Goal: Transaction & Acquisition: Purchase product/service

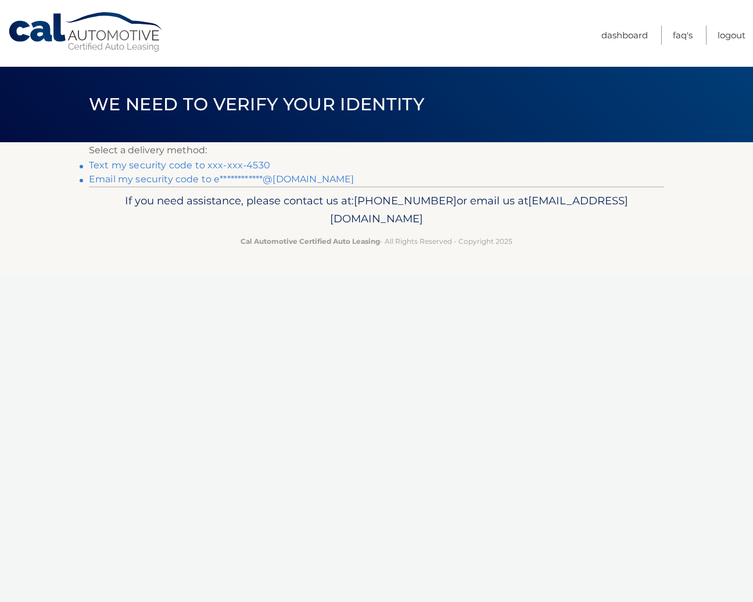
click at [227, 167] on link "Text my security code to xxx-xxx-4530" at bounding box center [179, 165] width 181 height 11
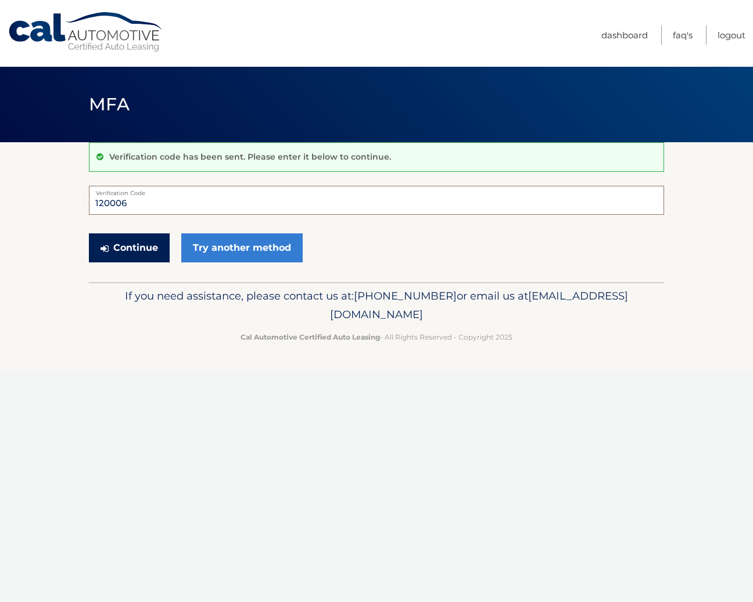
type input "120006"
click at [148, 240] on button "Continue" at bounding box center [129, 247] width 81 height 29
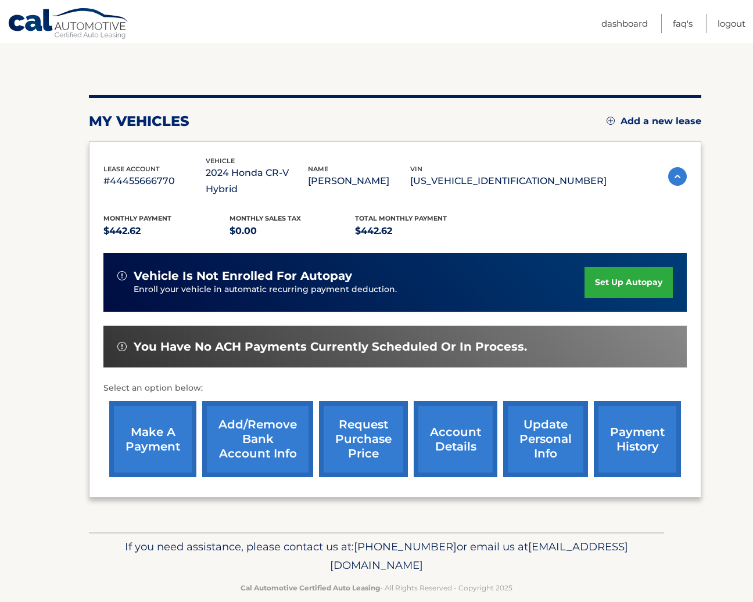
scroll to position [99, 0]
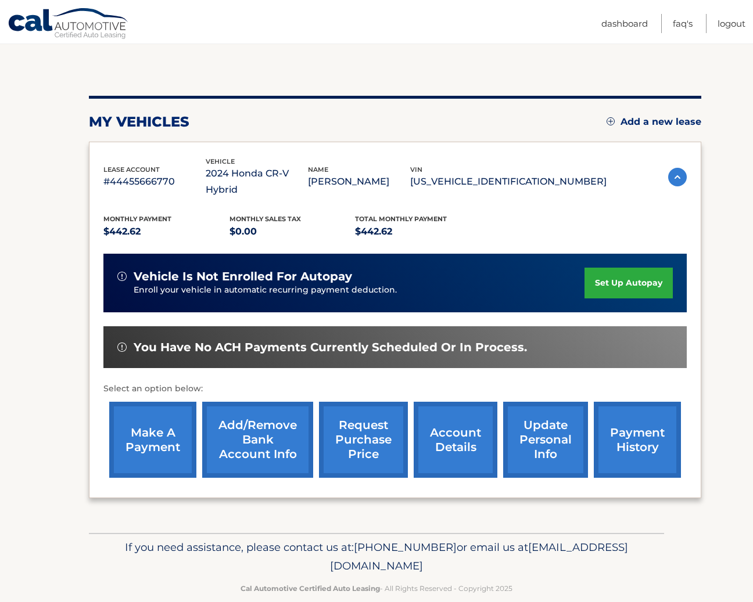
click at [171, 411] on link "make a payment" at bounding box center [152, 440] width 87 height 76
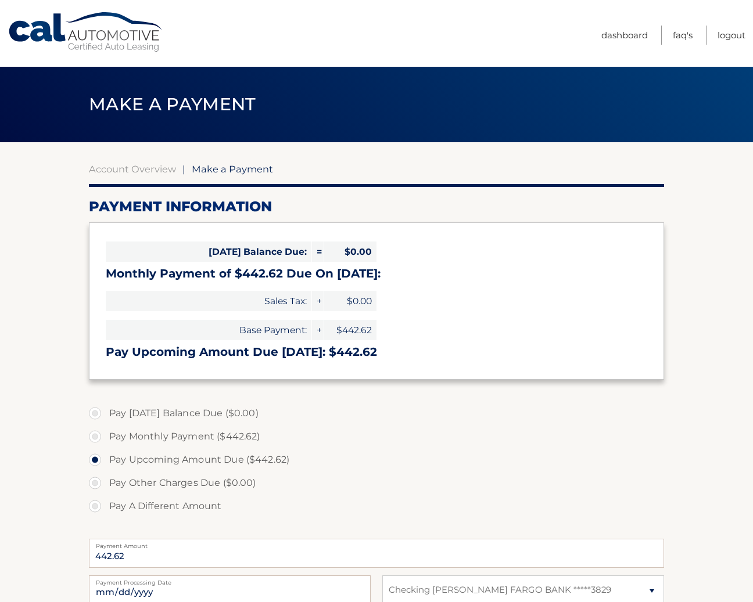
select select "ODgzZTFmNzYtMDg3OS00OTE3LTlkNzQtMDEwNzRjNDBiZTVh"
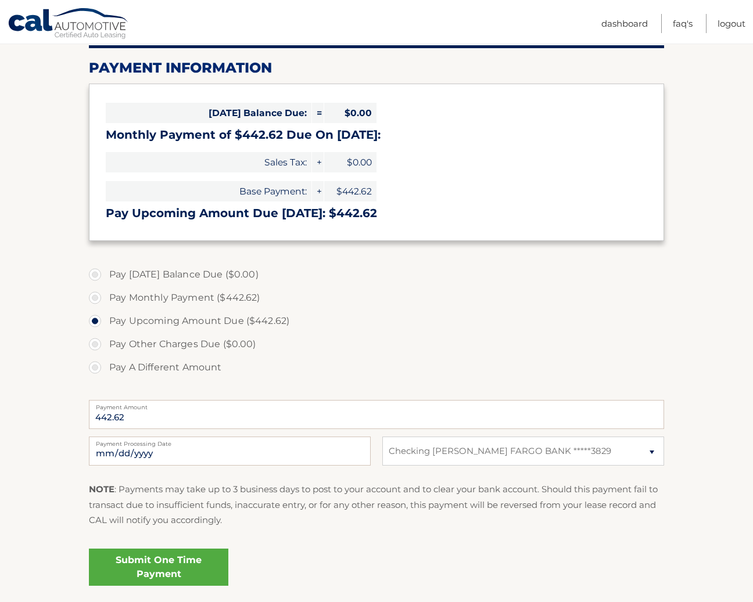
scroll to position [139, 0]
click at [171, 559] on link "Submit One Time Payment" at bounding box center [158, 567] width 139 height 37
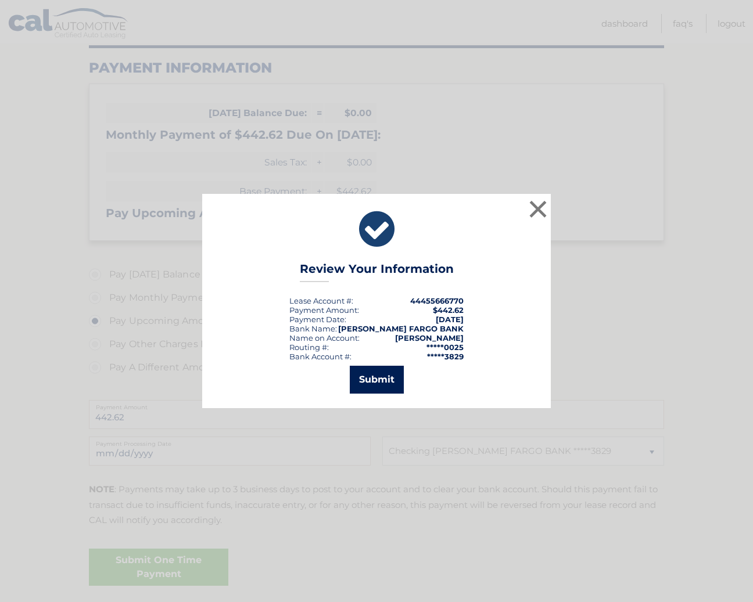
click at [375, 386] on button "Submit" at bounding box center [377, 380] width 54 height 28
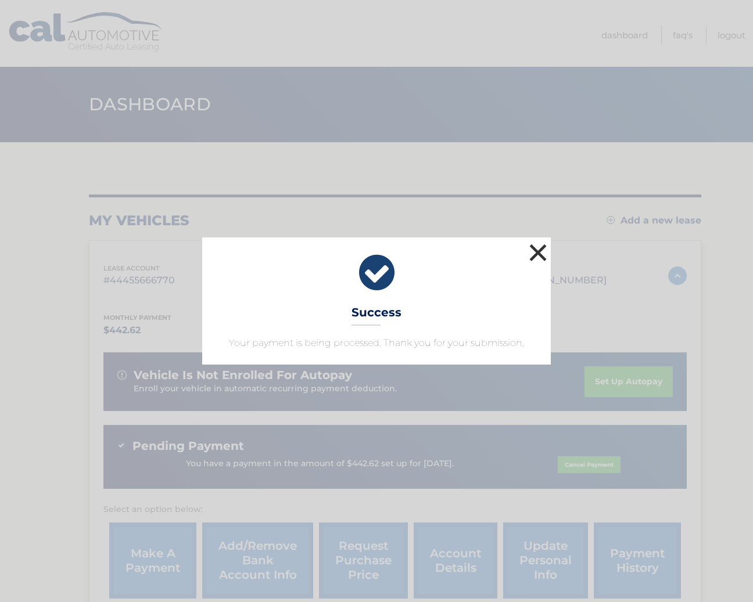
click at [538, 256] on button "×" at bounding box center [537, 252] width 23 height 23
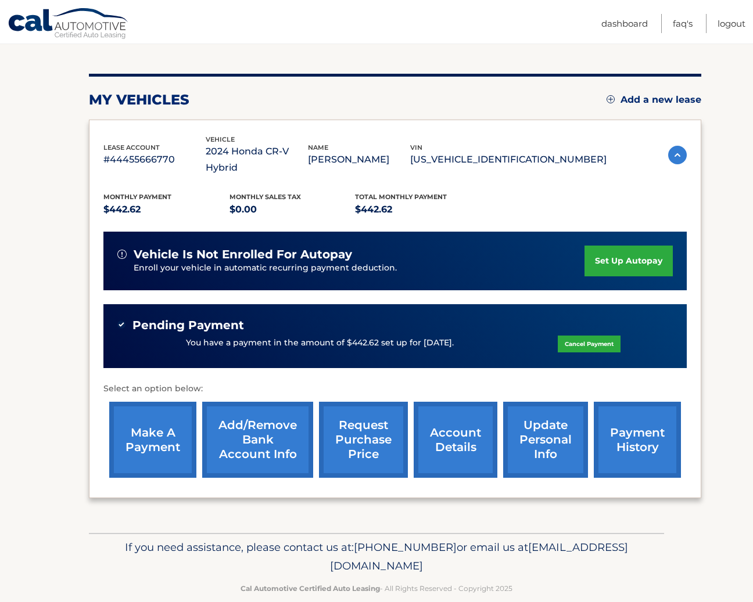
scroll to position [120, 0]
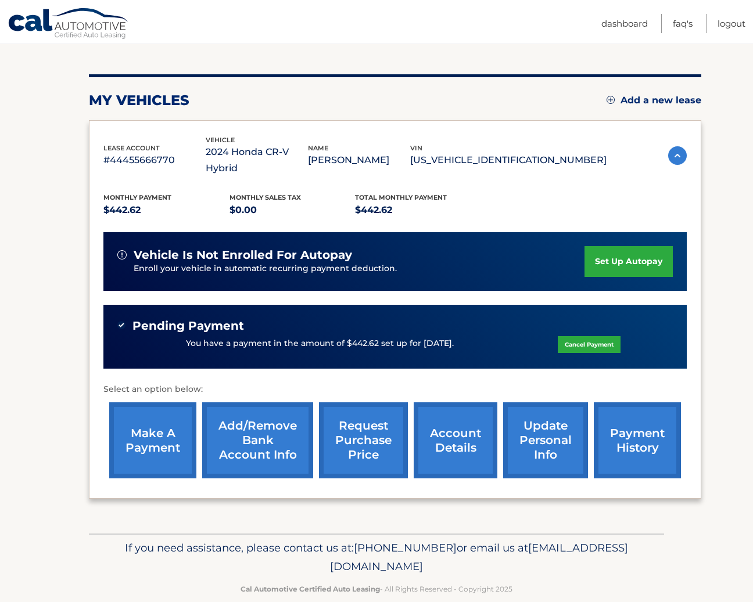
click at [606, 424] on link "payment history" at bounding box center [637, 440] width 87 height 76
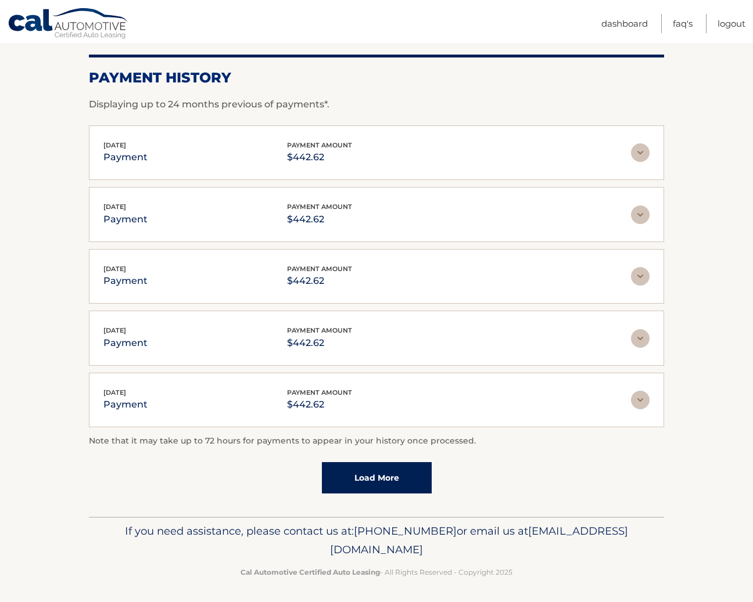
scroll to position [157, 0]
click at [419, 465] on link "Load More" at bounding box center [377, 478] width 110 height 31
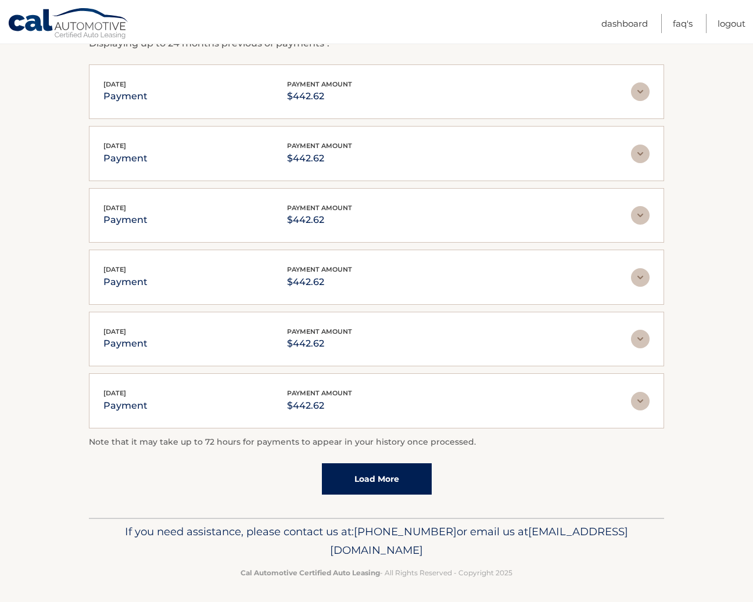
click at [412, 470] on link "Load More" at bounding box center [377, 478] width 110 height 31
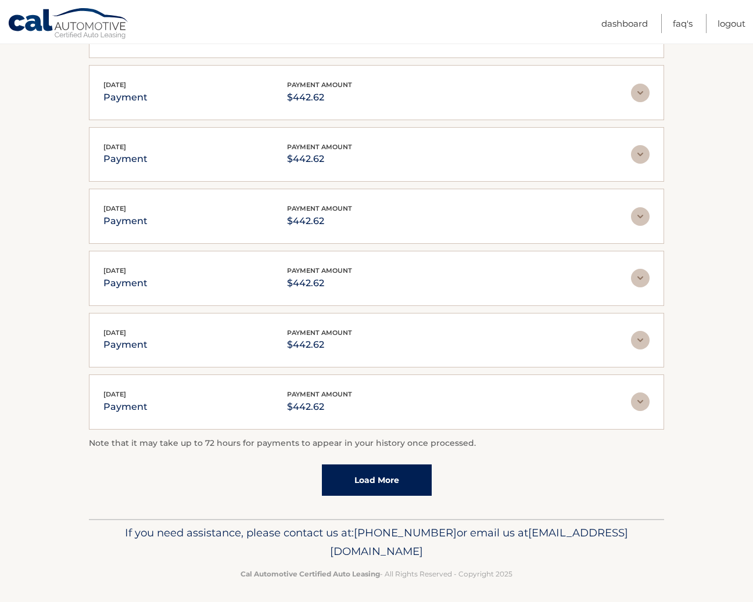
click at [414, 469] on link "Load More" at bounding box center [377, 480] width 110 height 31
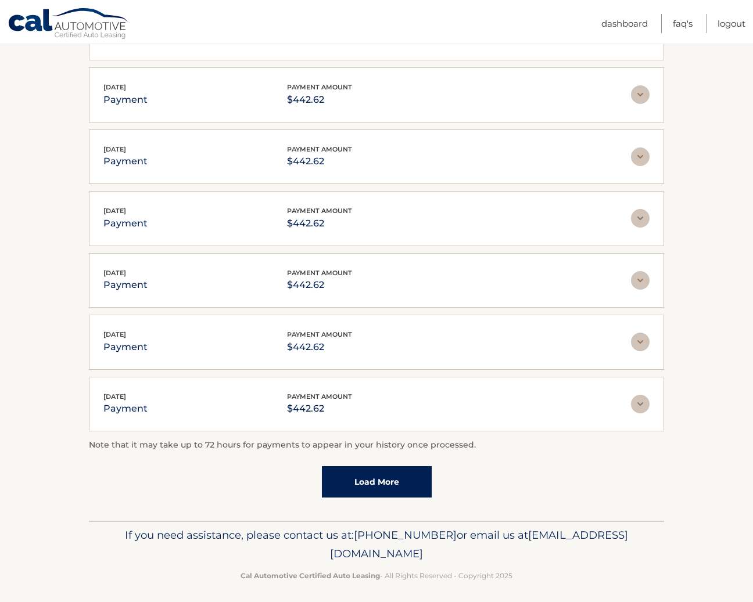
click at [409, 472] on link "Load More" at bounding box center [377, 481] width 110 height 31
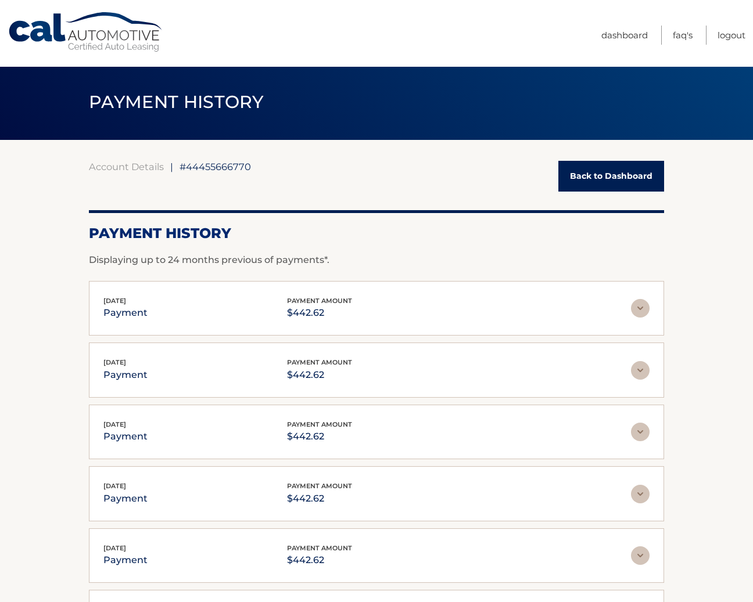
scroll to position [0, 0]
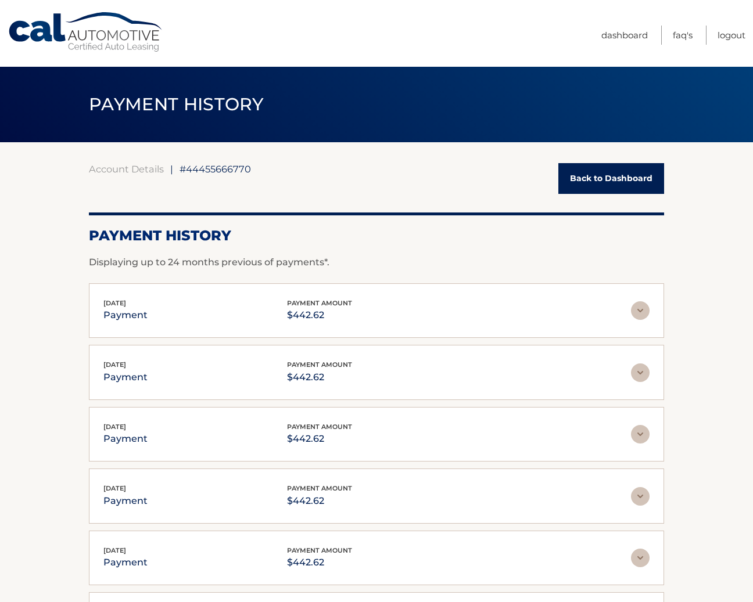
click at [575, 175] on link "Back to Dashboard" at bounding box center [611, 178] width 106 height 31
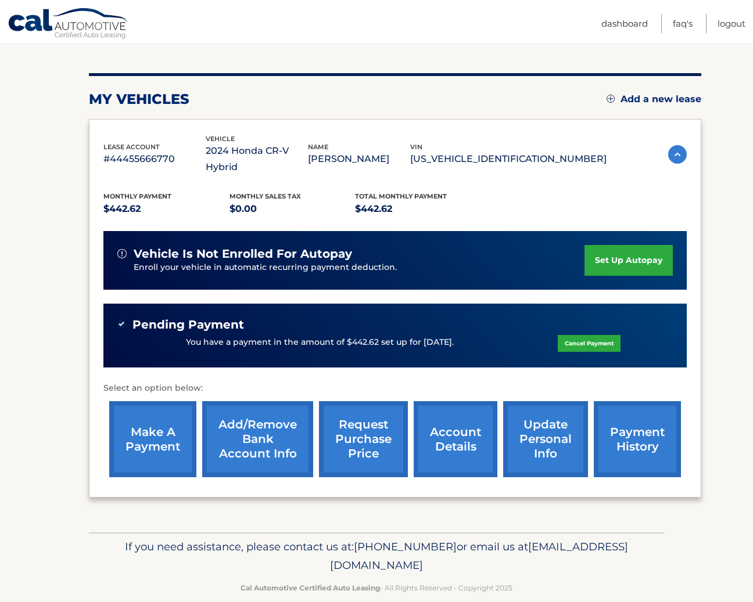
scroll to position [120, 0]
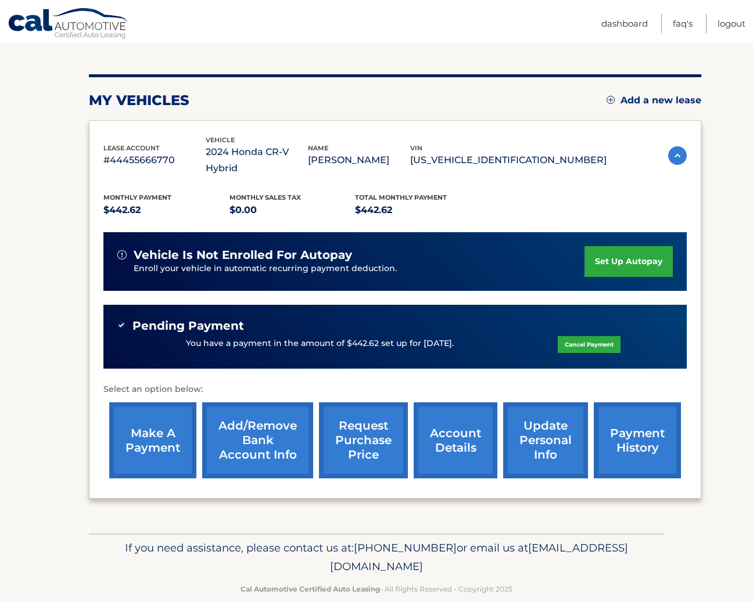
click at [364, 430] on link "request purchase price" at bounding box center [363, 440] width 89 height 76
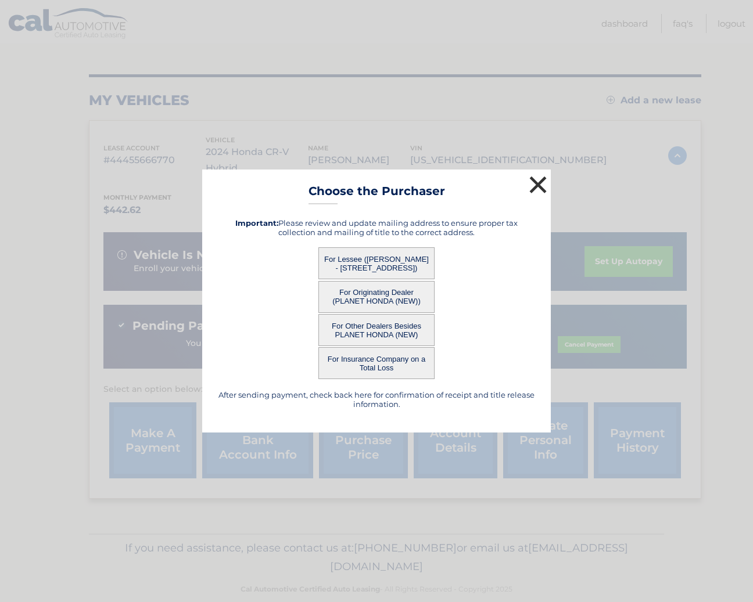
click at [540, 186] on button "×" at bounding box center [537, 184] width 23 height 23
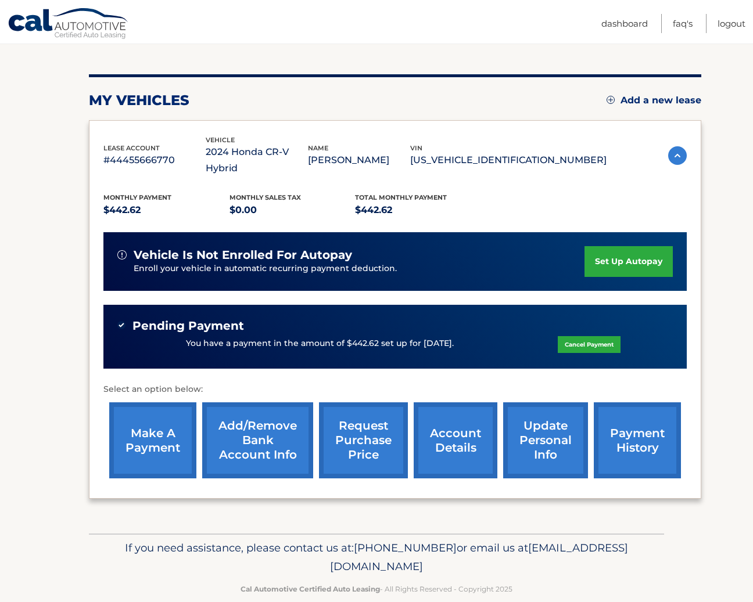
click at [470, 424] on link "account details" at bounding box center [456, 440] width 84 height 76
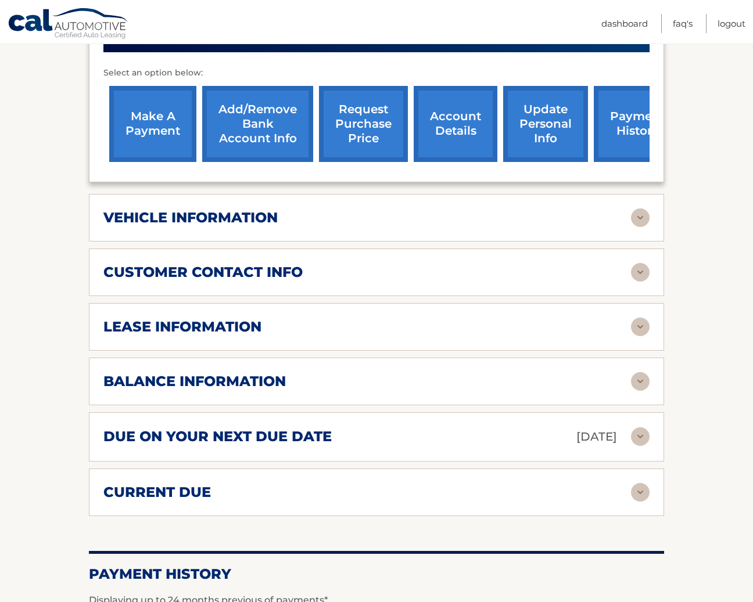
scroll to position [453, 0]
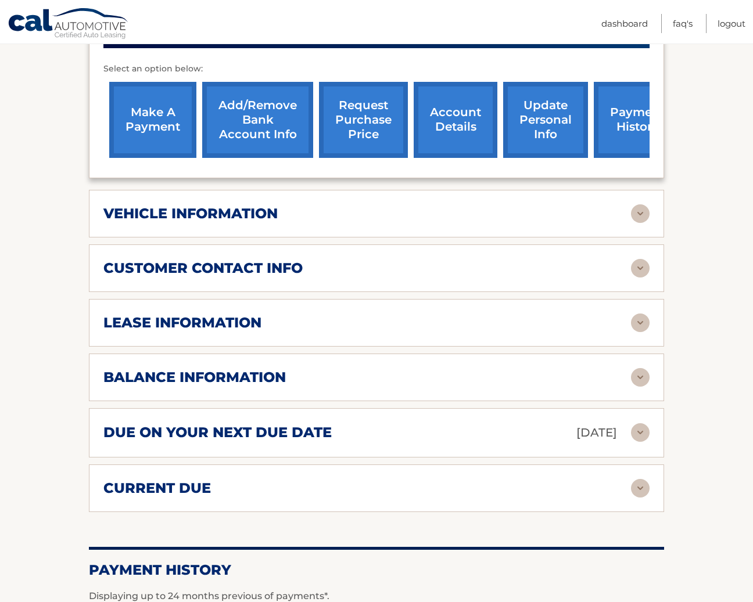
click at [522, 331] on div "lease information Contract Start Date Jan 15, 2024 Term 39 Maturity Date Apr 15…" at bounding box center [376, 323] width 575 height 48
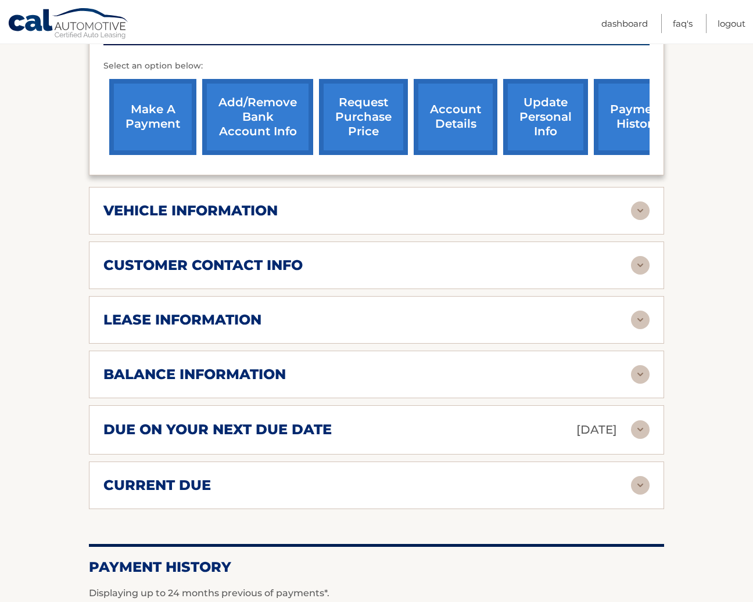
scroll to position [455, 1]
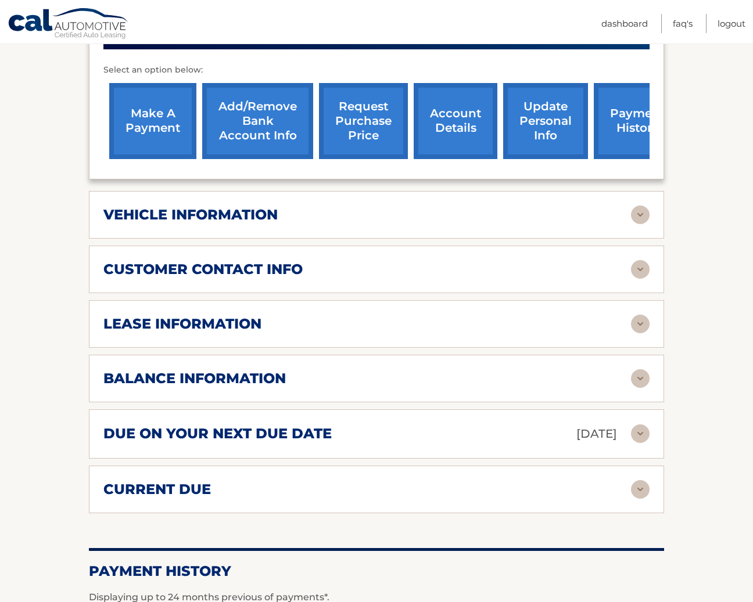
click at [639, 317] on img at bounding box center [640, 324] width 19 height 19
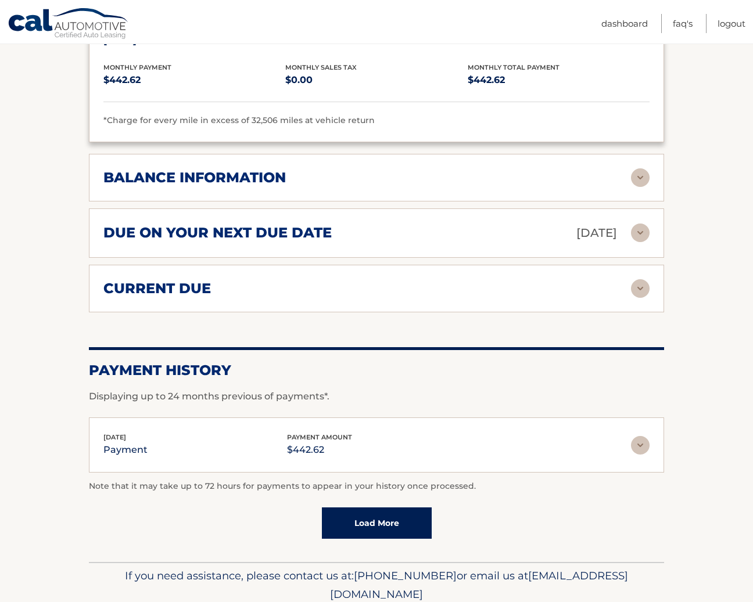
scroll to position [878, 0]
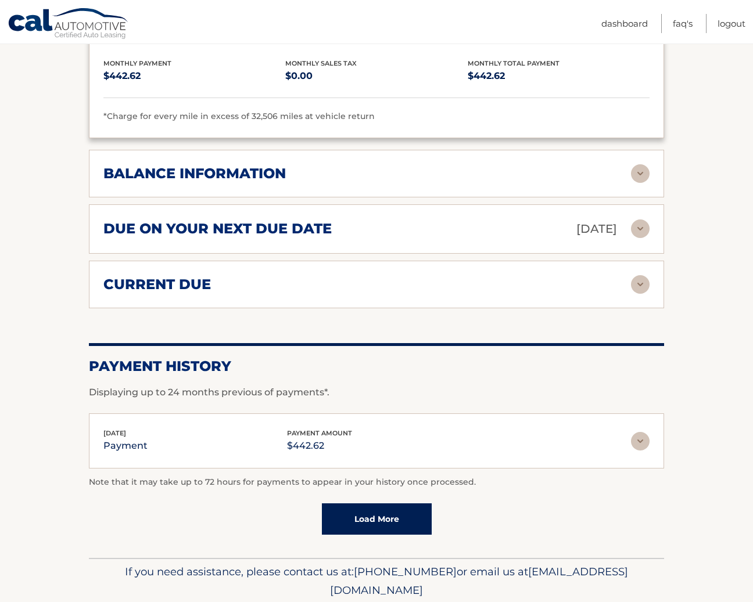
click at [646, 176] on img at bounding box center [640, 173] width 19 height 19
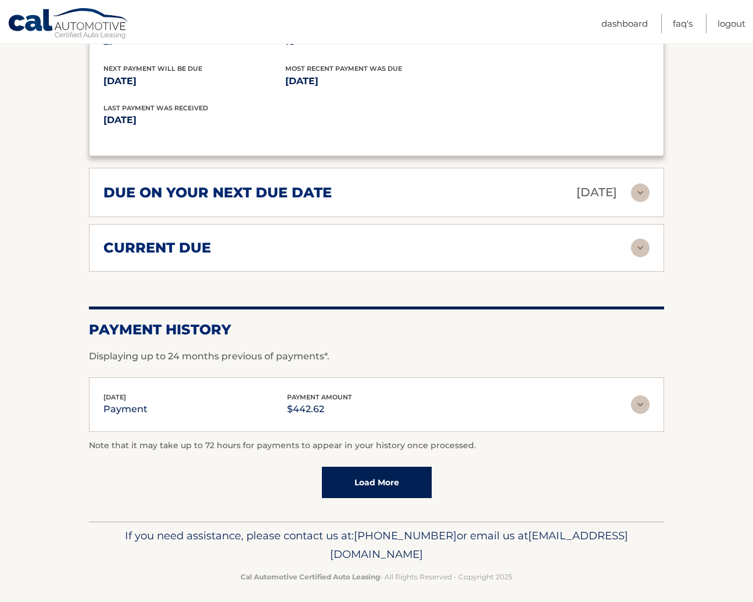
scroll to position [1055, 1]
click at [385, 473] on link "Load More" at bounding box center [377, 482] width 110 height 31
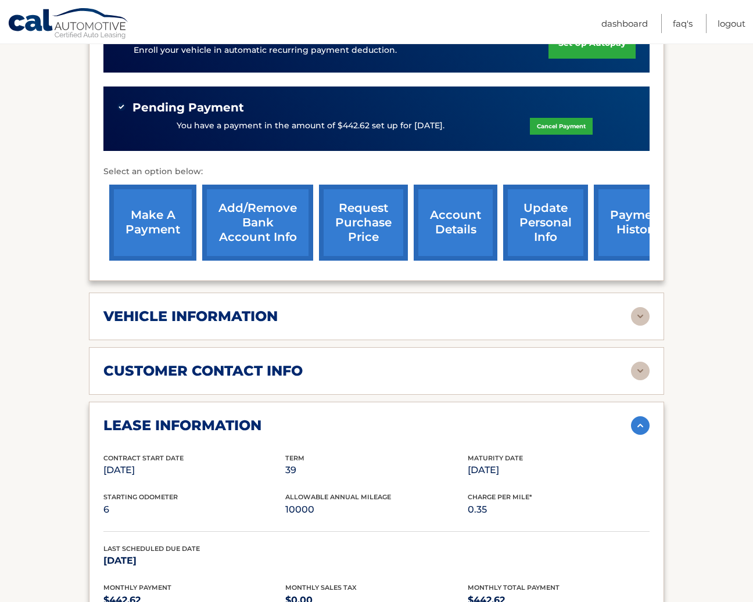
scroll to position [354, 0]
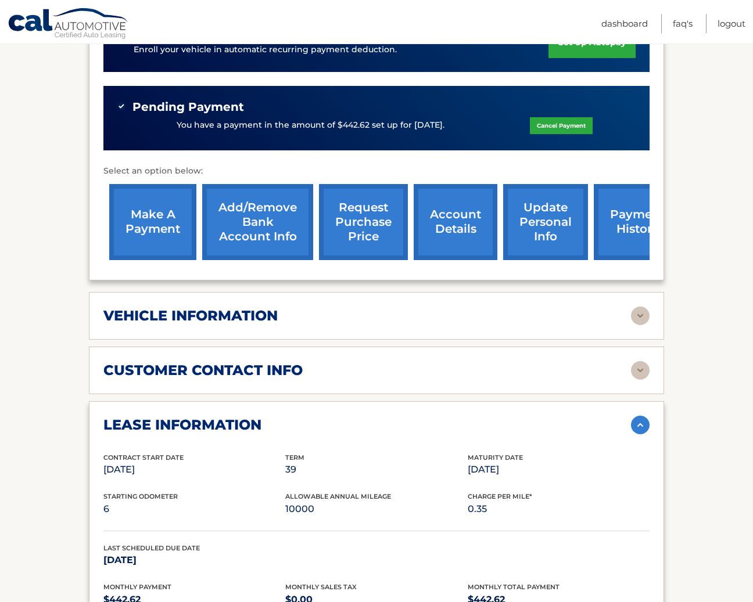
click at [380, 307] on div "vehicle information" at bounding box center [366, 315] width 527 height 17
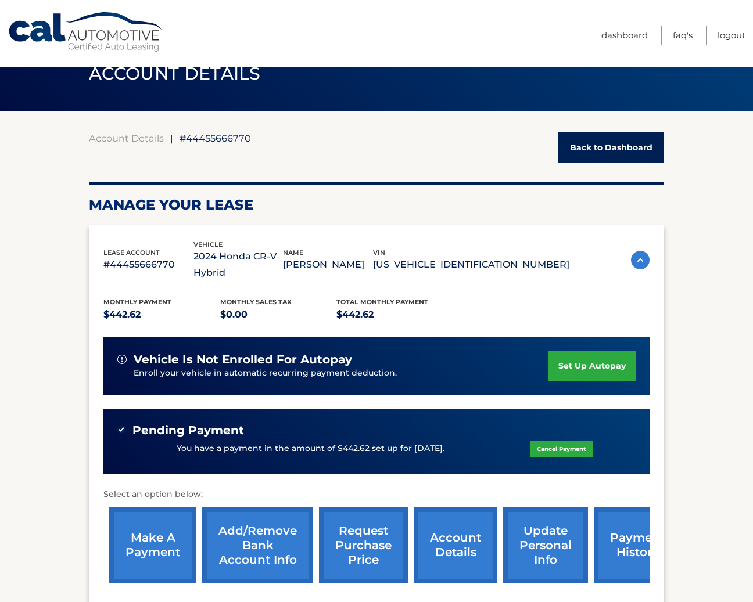
scroll to position [30, 0]
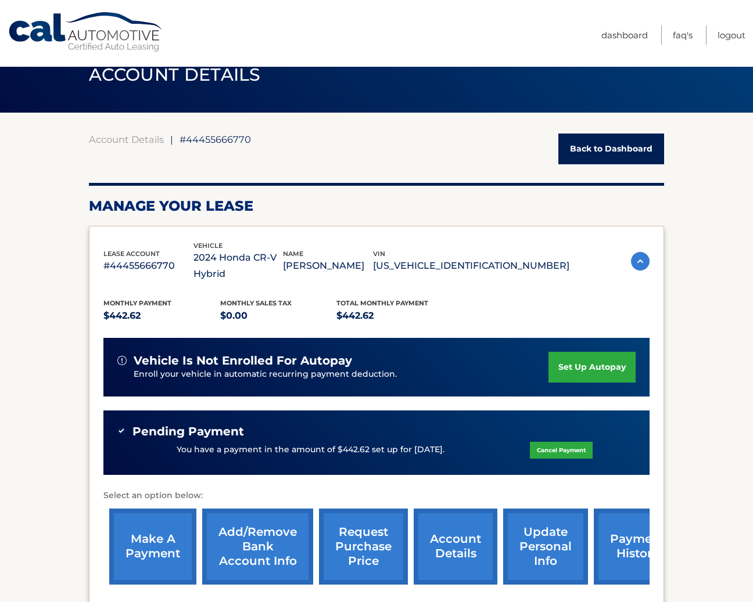
click at [635, 264] on img at bounding box center [640, 261] width 19 height 19
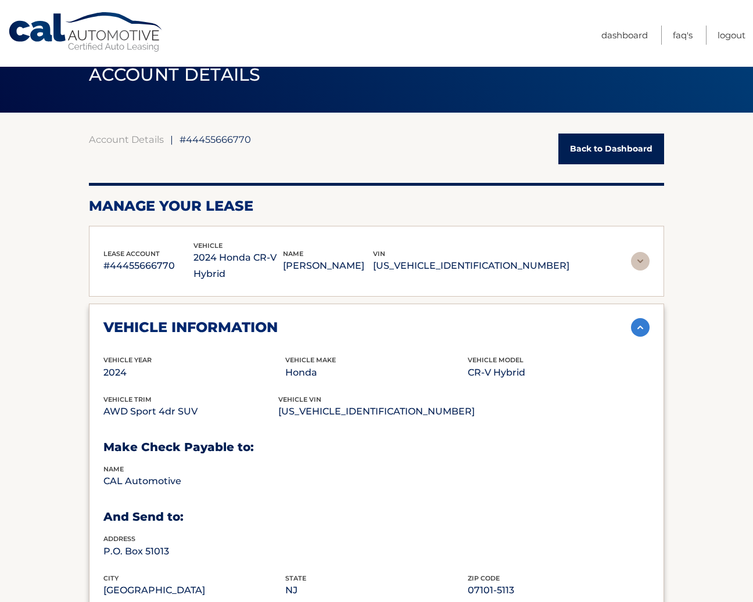
scroll to position [30, 1]
click at [640, 322] on img at bounding box center [640, 327] width 19 height 19
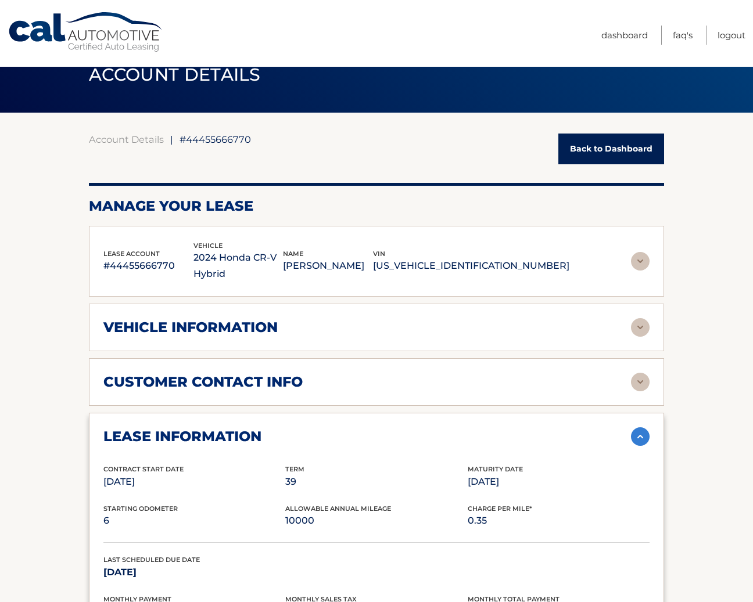
scroll to position [29, 1]
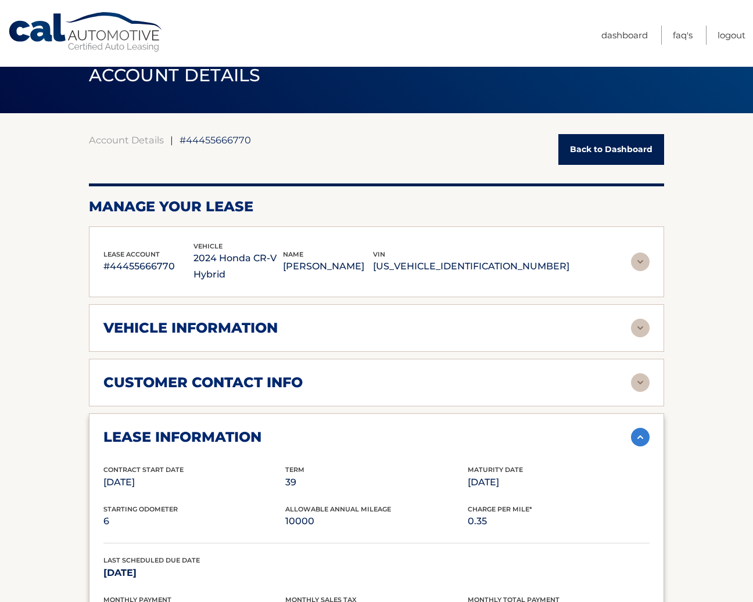
click at [635, 263] on img at bounding box center [640, 262] width 19 height 19
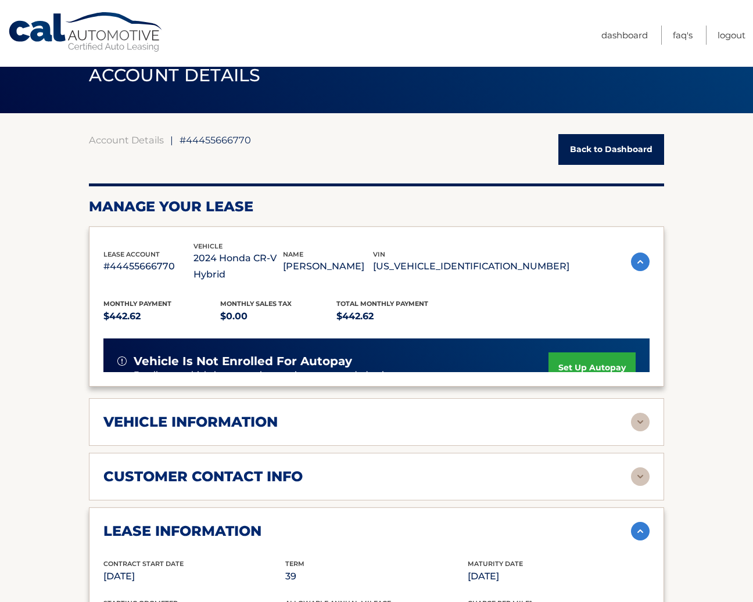
scroll to position [29, 0]
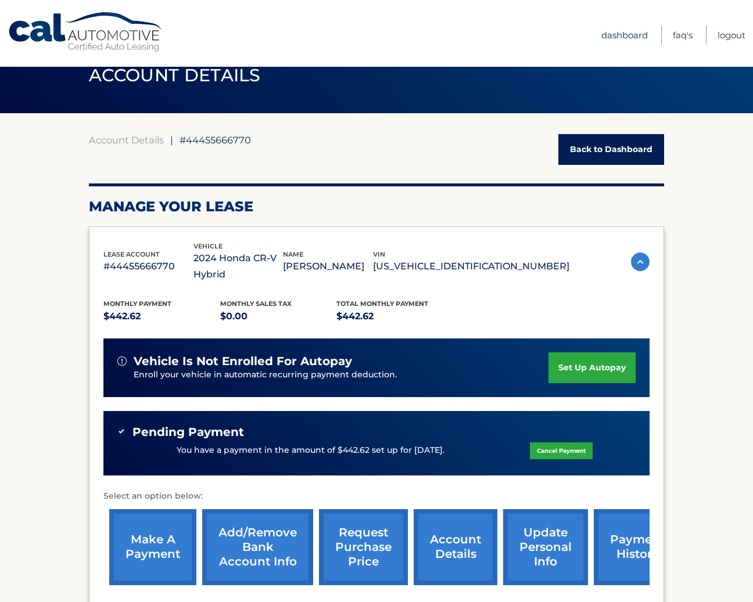
click at [603, 37] on link "Dashboard" at bounding box center [624, 35] width 46 height 19
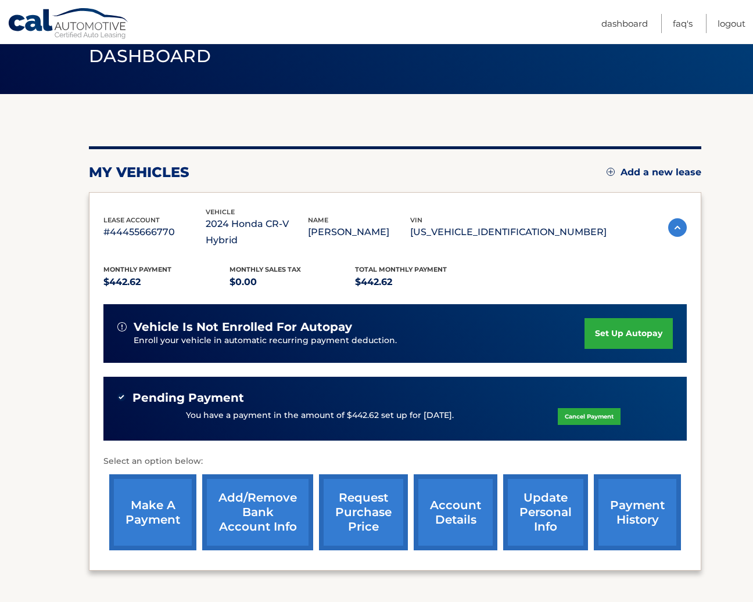
scroll to position [52, 0]
